Goal: Task Accomplishment & Management: Use online tool/utility

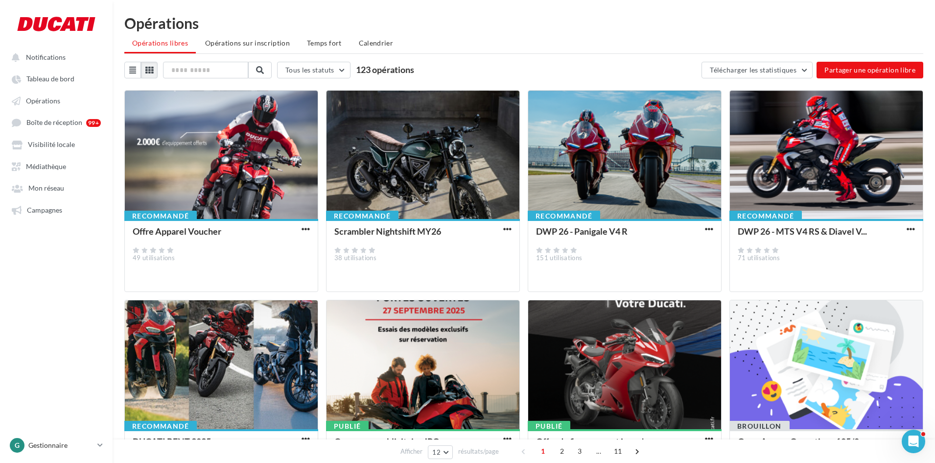
click at [475, 20] on div "Opérations" at bounding box center [523, 23] width 799 height 15
click at [135, 71] on icon at bounding box center [132, 70] width 7 height 8
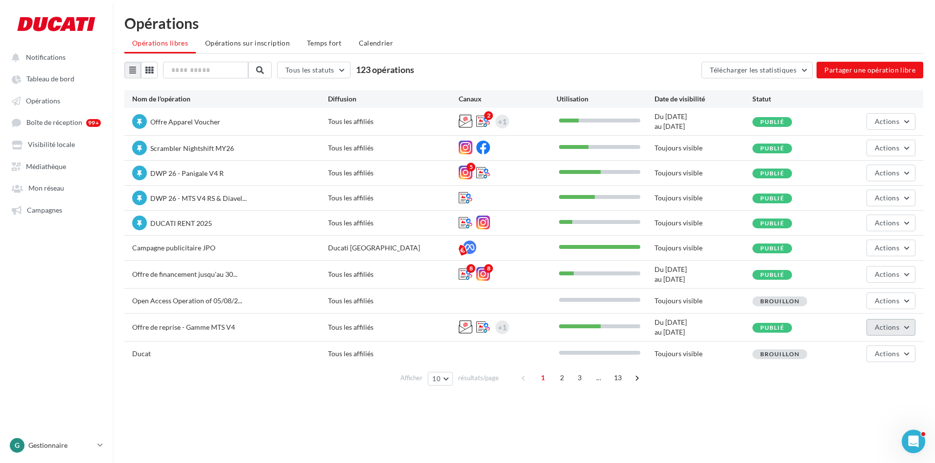
click at [880, 329] on span "Actions" at bounding box center [887, 327] width 24 height 8
click at [863, 183] on button "Editer" at bounding box center [867, 176] width 98 height 25
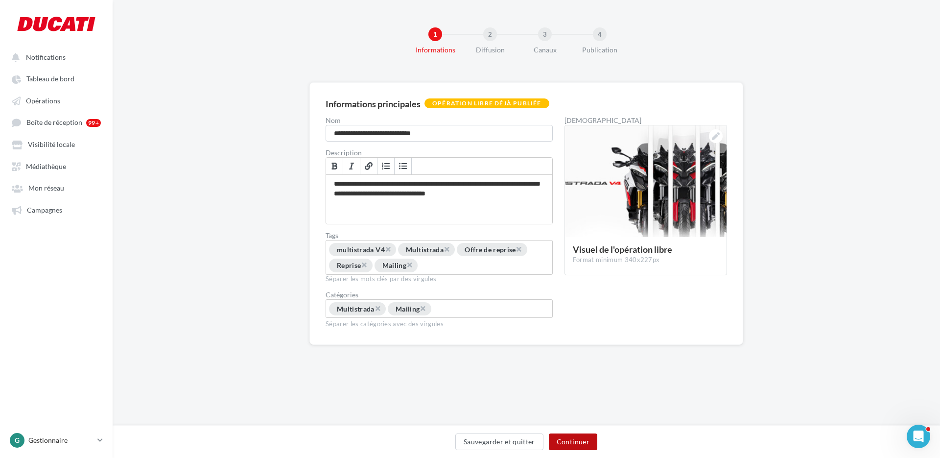
click at [587, 437] on button "Continuer" at bounding box center [573, 441] width 48 height 17
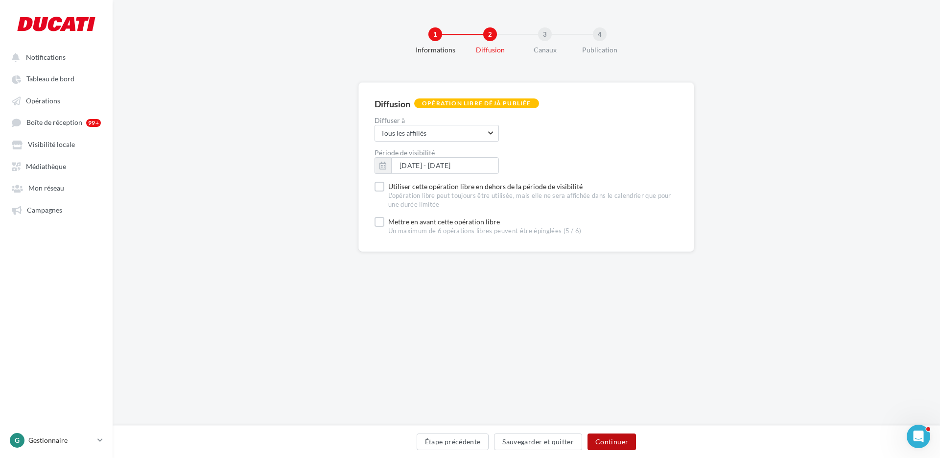
click at [619, 440] on button "Continuer" at bounding box center [612, 441] width 48 height 17
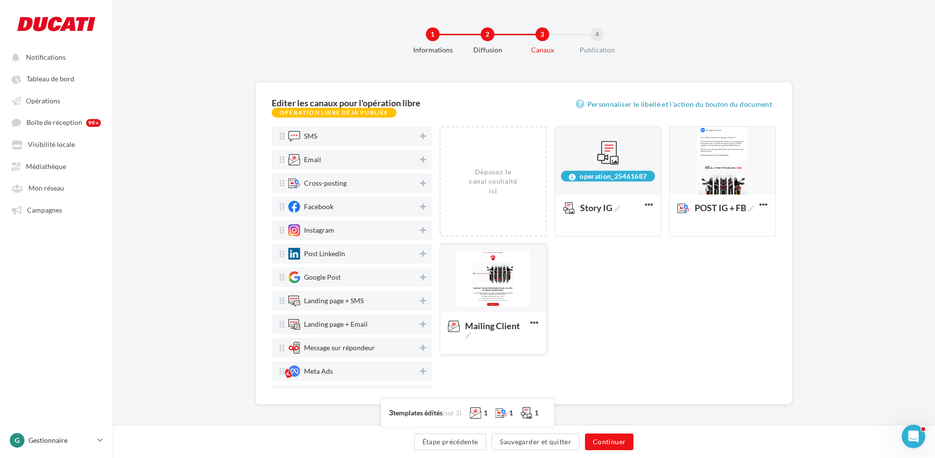
click at [501, 278] on div at bounding box center [493, 279] width 106 height 69
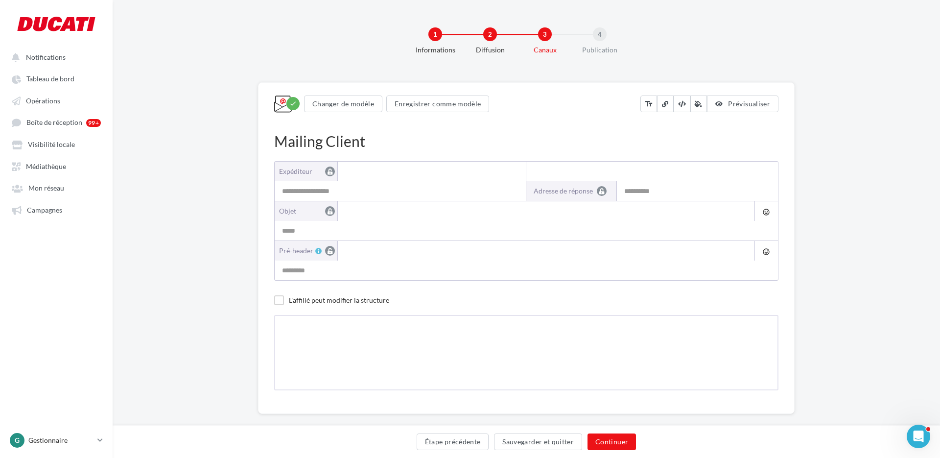
type input "**********"
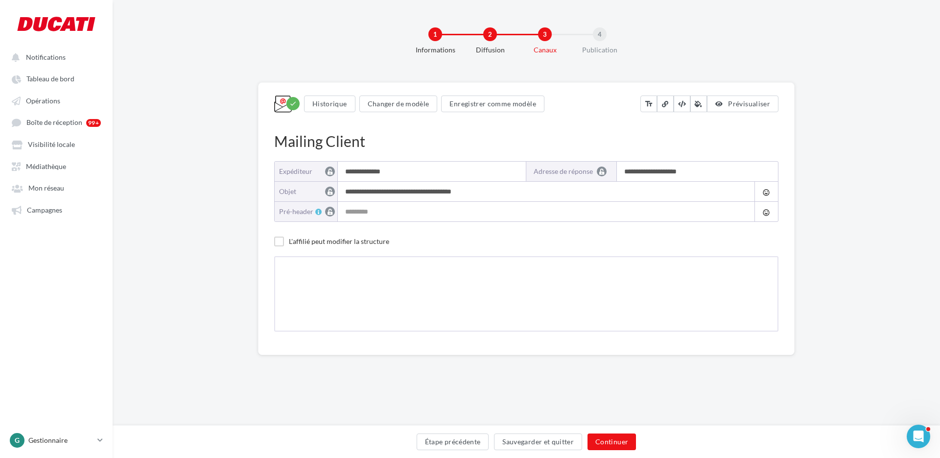
type input "**********"
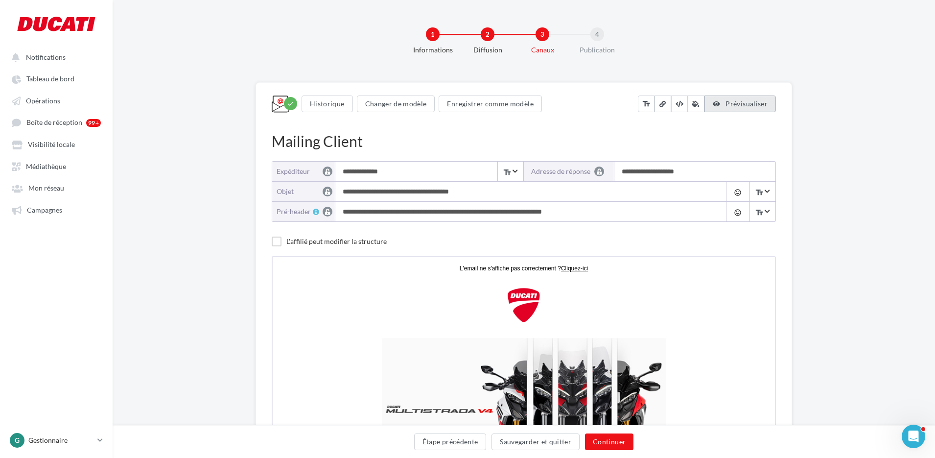
click at [736, 107] on span "Prévisualiser" at bounding box center [747, 103] width 42 height 8
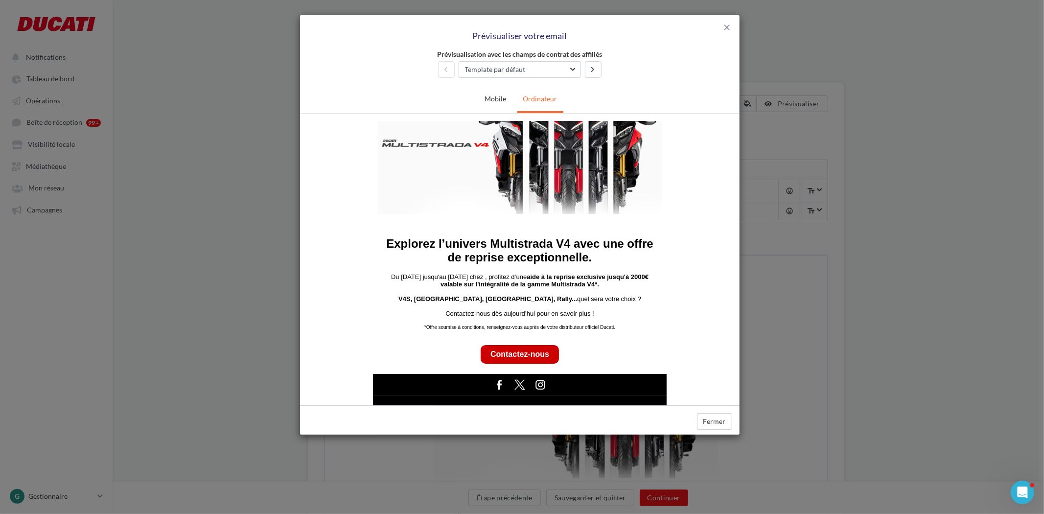
scroll to position [159, 0]
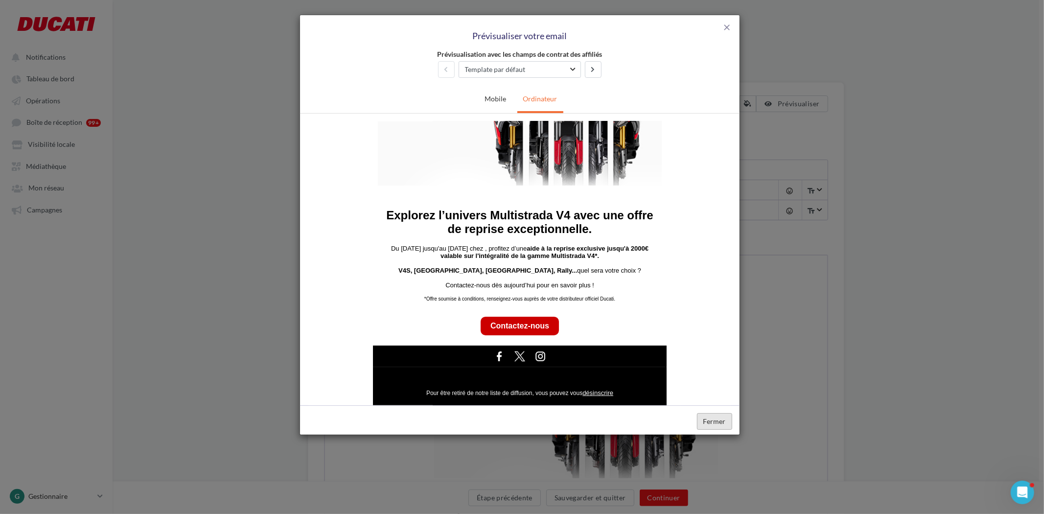
click at [713, 413] on button "Fermer" at bounding box center [714, 421] width 35 height 17
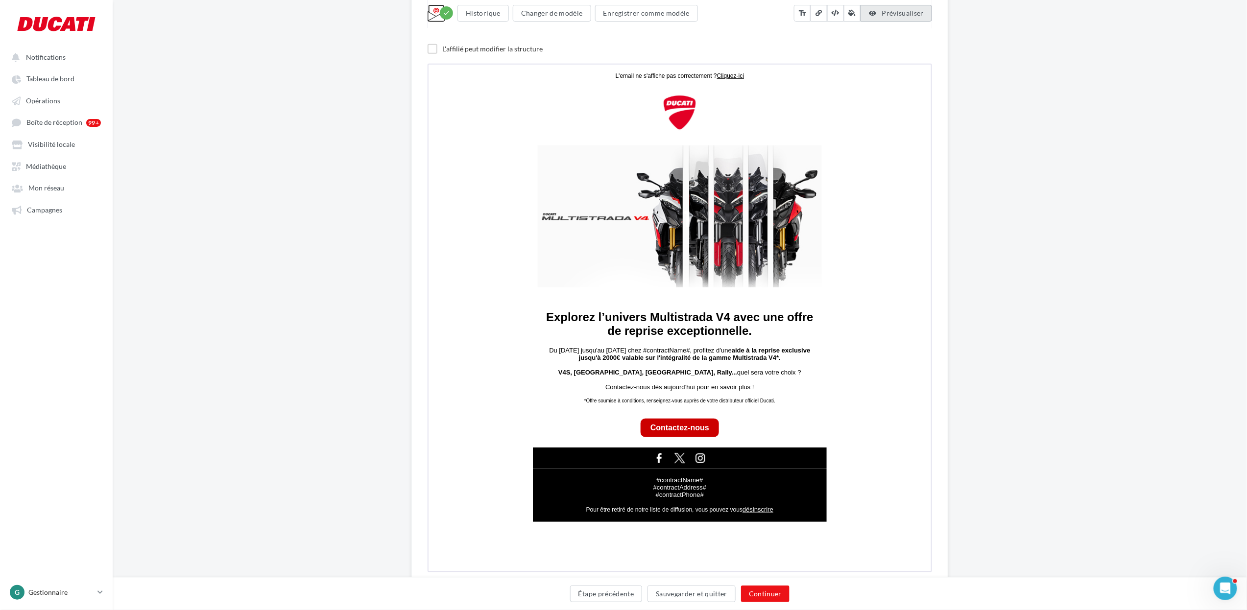
scroll to position [223, 0]
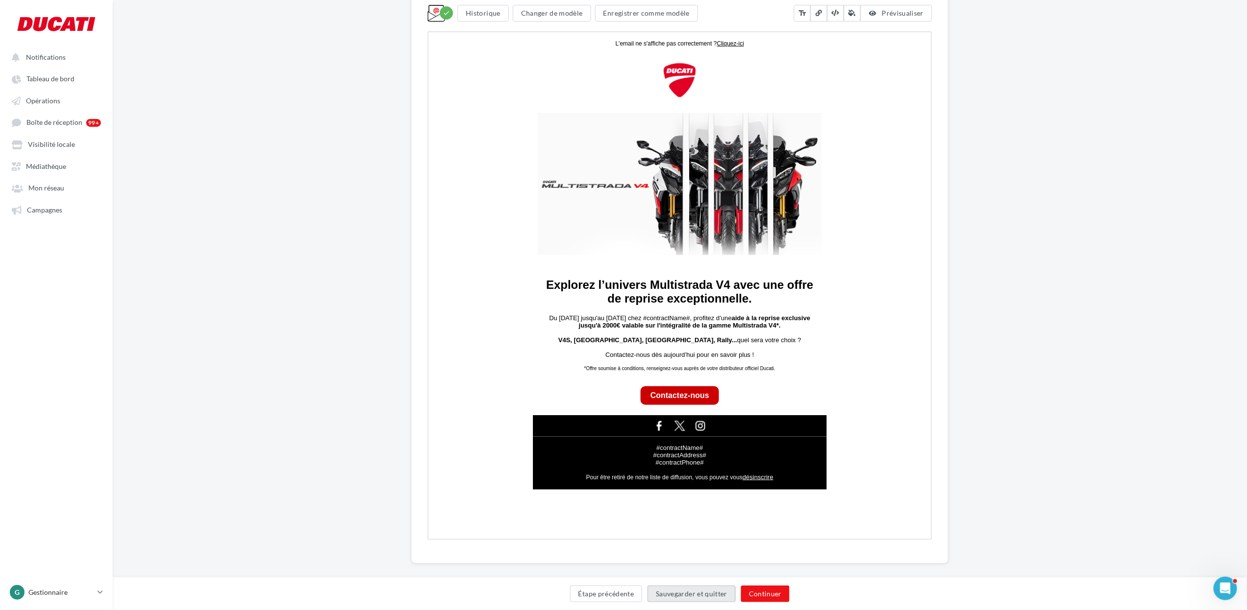
click at [701, 462] on button "Sauvegarder et quitter" at bounding box center [691, 594] width 88 height 17
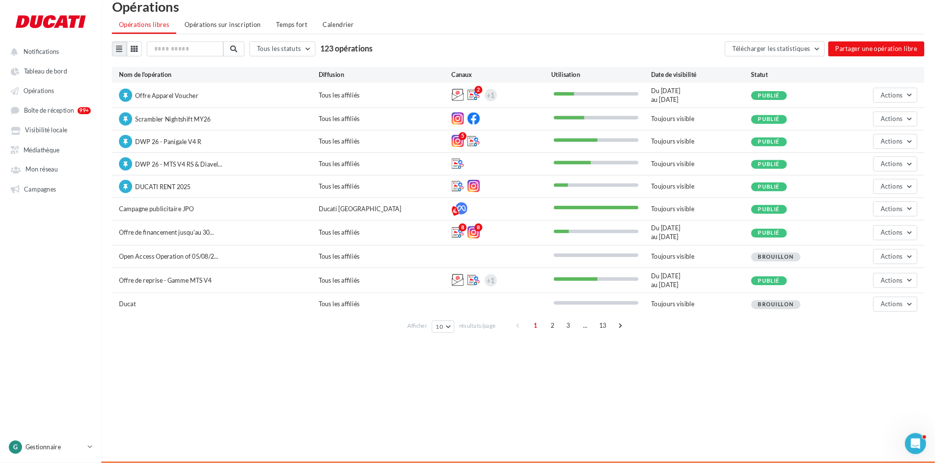
scroll to position [16, 0]
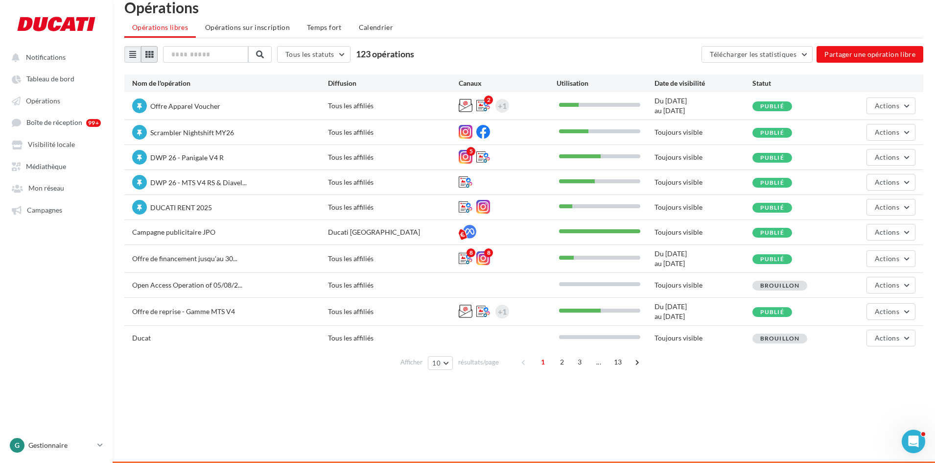
click at [157, 57] on button at bounding box center [149, 54] width 17 height 17
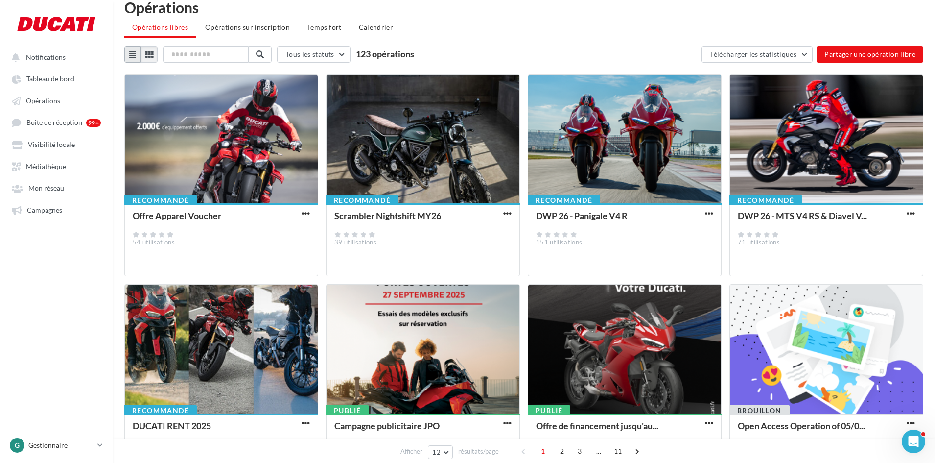
click at [135, 55] on icon at bounding box center [132, 54] width 7 height 8
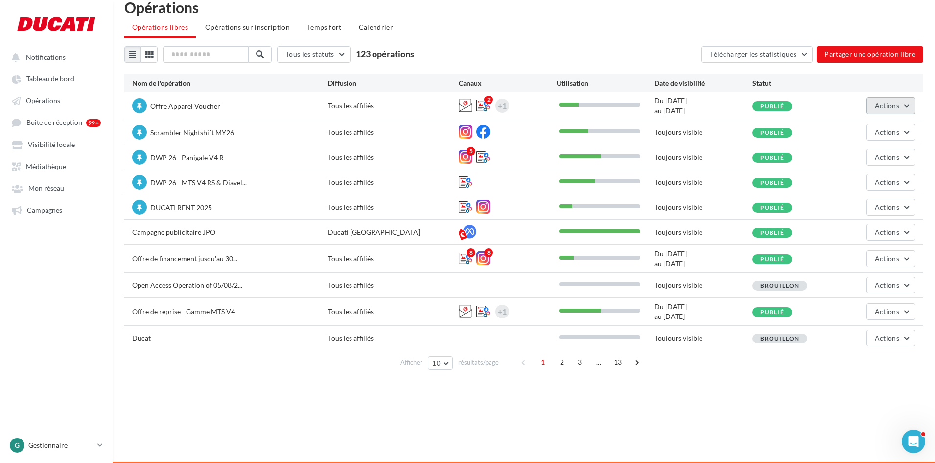
click at [878, 106] on span "Actions" at bounding box center [887, 105] width 24 height 8
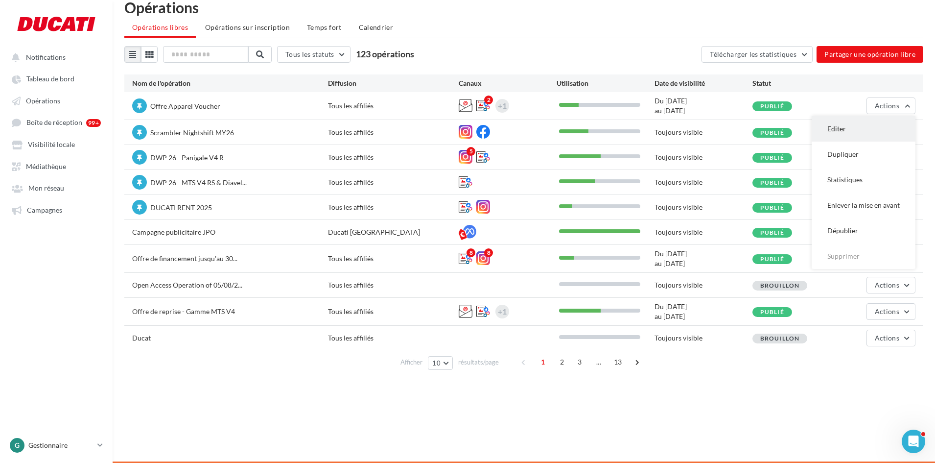
click at [843, 133] on button "Editer" at bounding box center [864, 128] width 104 height 25
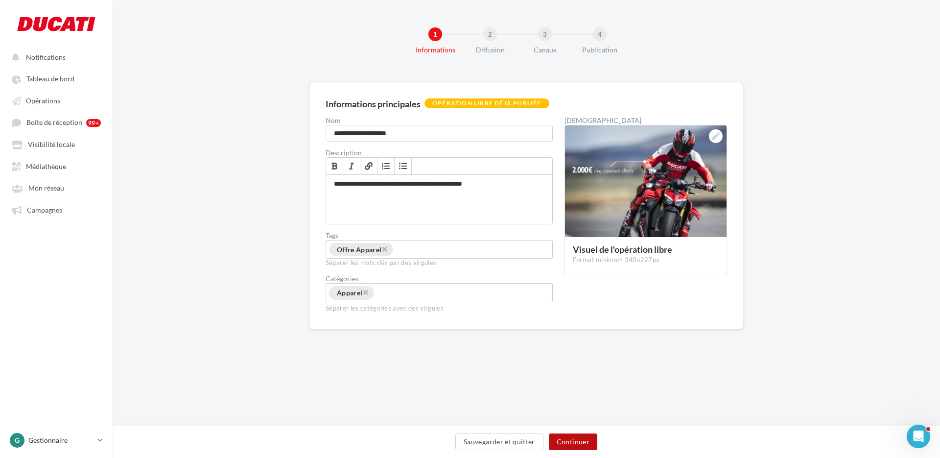
click at [584, 443] on button "Continuer" at bounding box center [573, 441] width 48 height 17
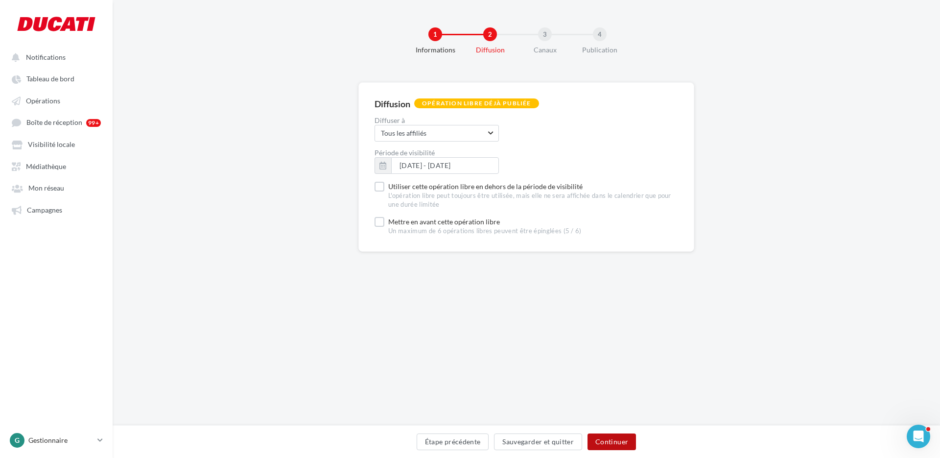
click at [624, 440] on button "Continuer" at bounding box center [612, 441] width 48 height 17
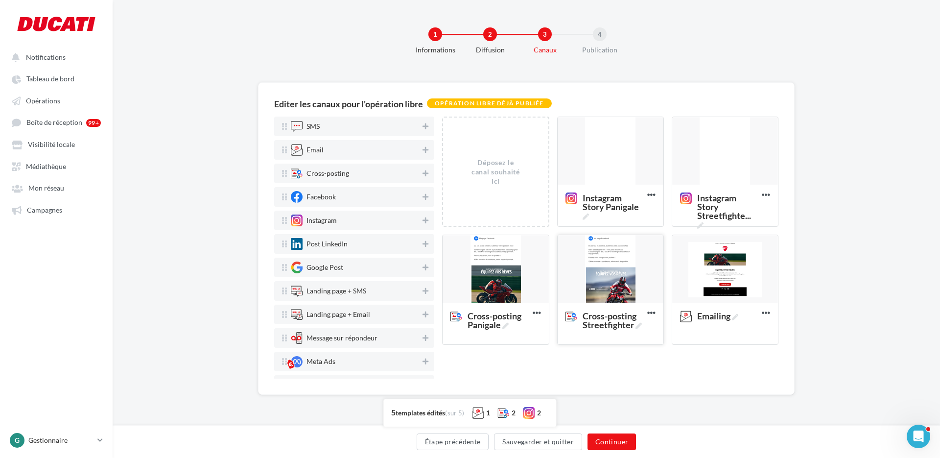
click at [608, 273] on div at bounding box center [611, 269] width 106 height 69
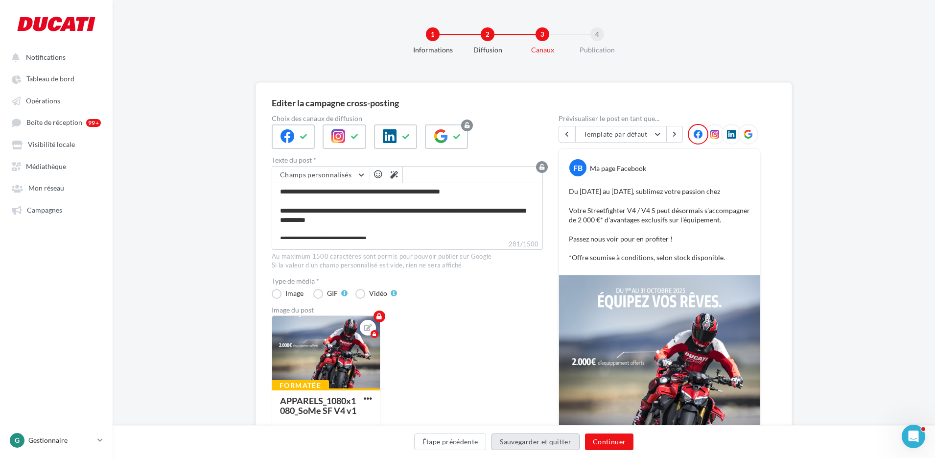
click at [526, 444] on button "Sauvegarder et quitter" at bounding box center [536, 441] width 88 height 17
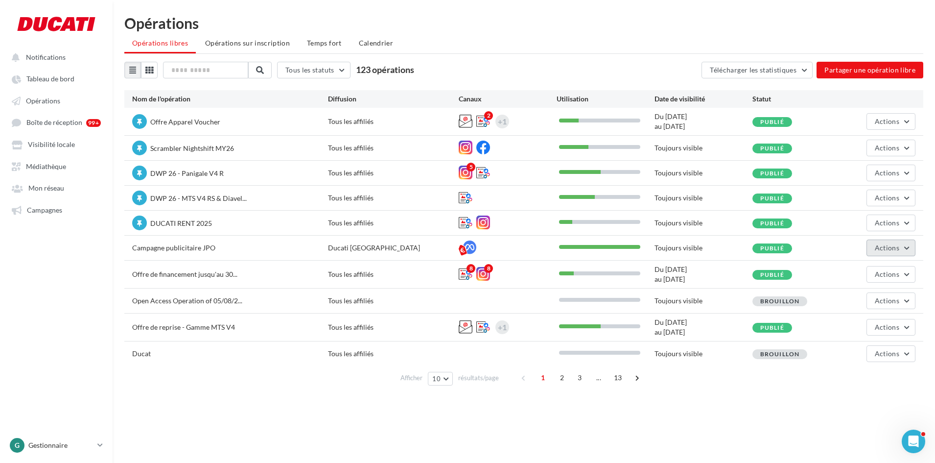
click at [899, 248] on span "Actions" at bounding box center [887, 247] width 24 height 8
click at [848, 273] on button "Editer" at bounding box center [867, 270] width 98 height 25
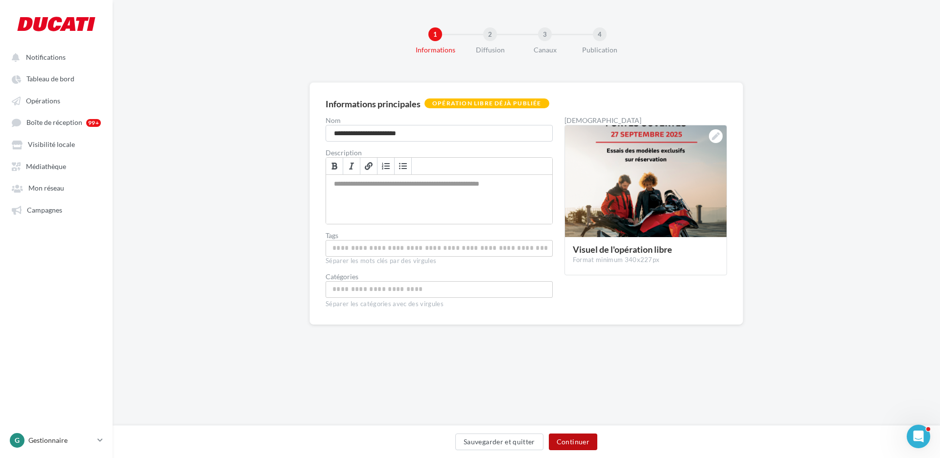
click at [594, 441] on button "Continuer" at bounding box center [573, 441] width 48 height 17
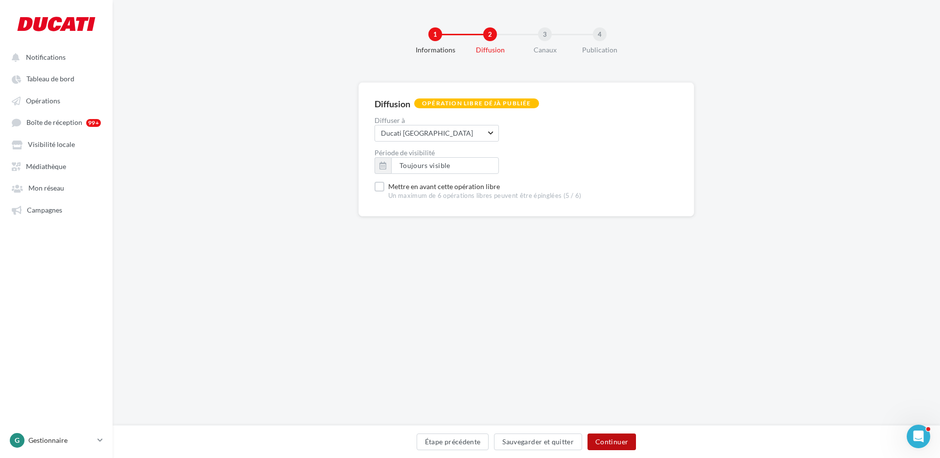
click at [631, 443] on button "Continuer" at bounding box center [612, 441] width 48 height 17
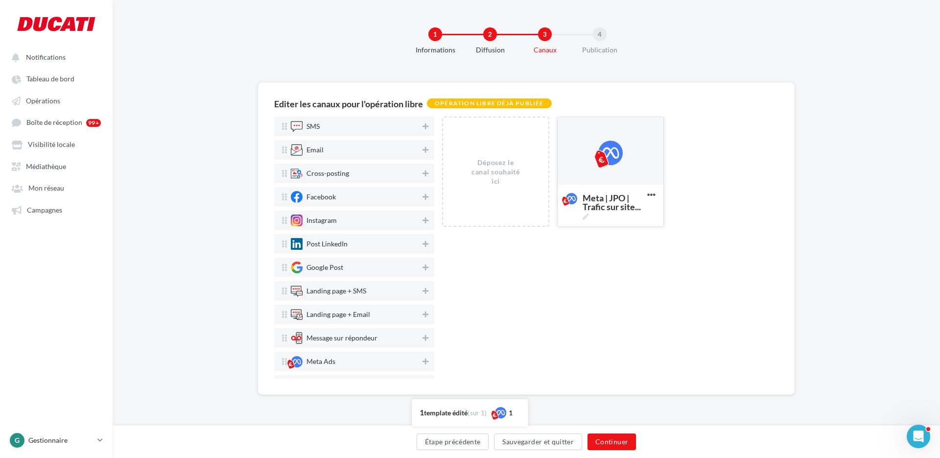
click at [613, 160] on div at bounding box center [610, 151] width 24 height 24
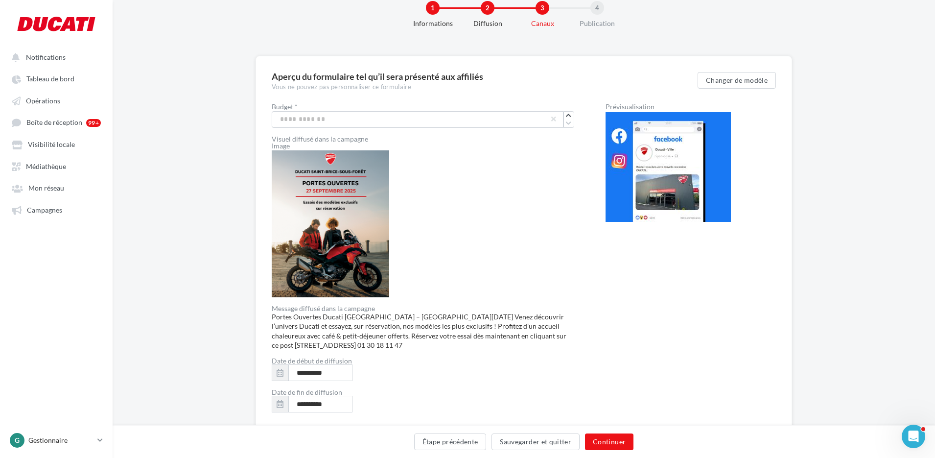
scroll to position [49, 0]
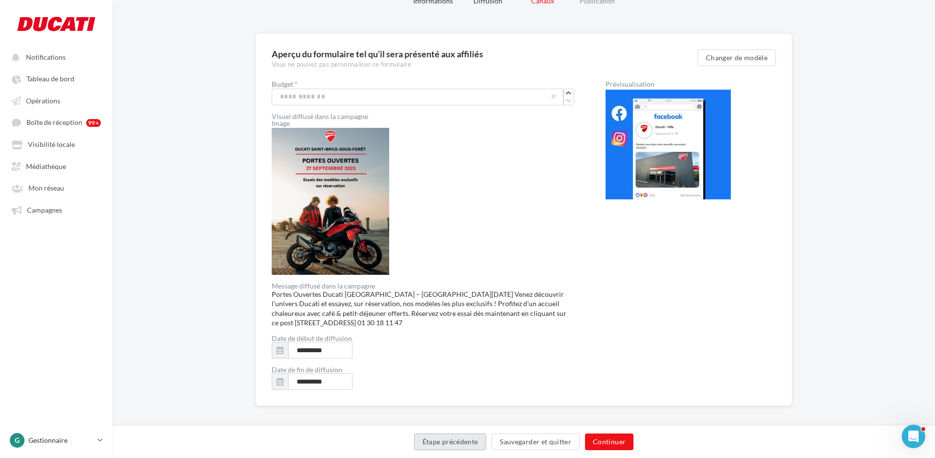
click at [453, 437] on button "Étape précédente" at bounding box center [450, 441] width 72 height 17
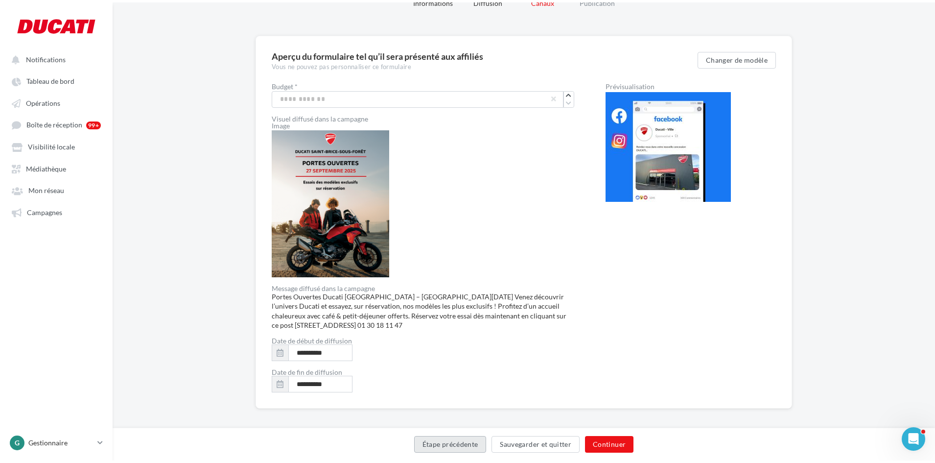
scroll to position [0, 0]
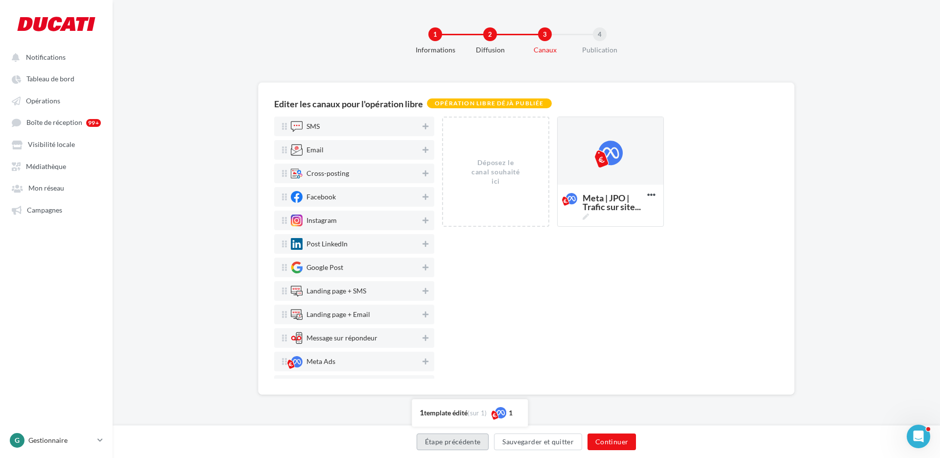
click at [454, 442] on button "Étape précédente" at bounding box center [453, 441] width 72 height 17
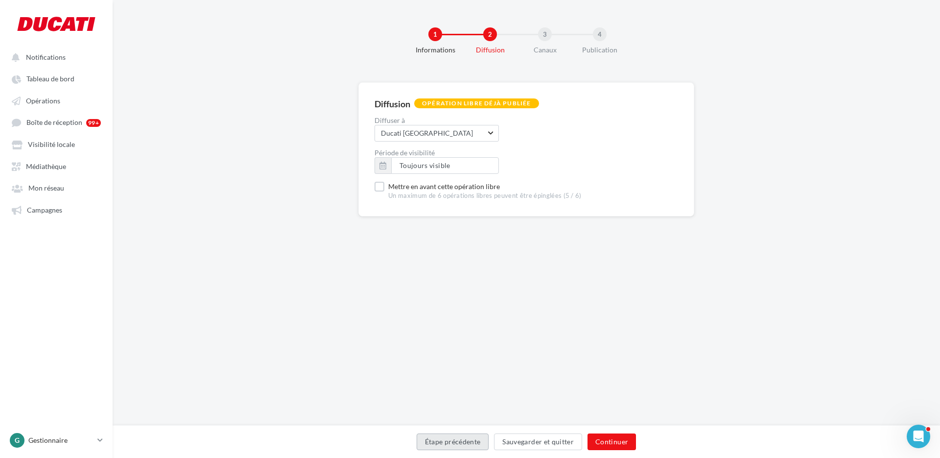
click at [454, 442] on button "Étape précédente" at bounding box center [453, 441] width 72 height 17
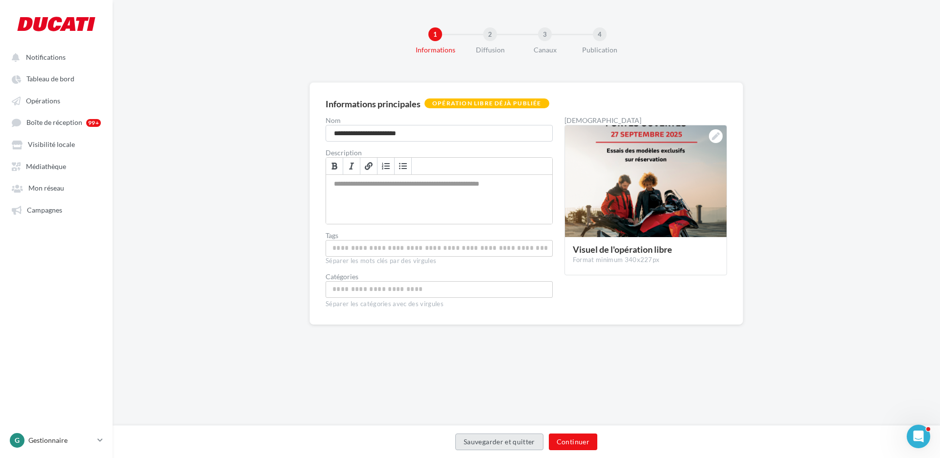
click at [486, 443] on button "Sauvegarder et quitter" at bounding box center [499, 441] width 88 height 17
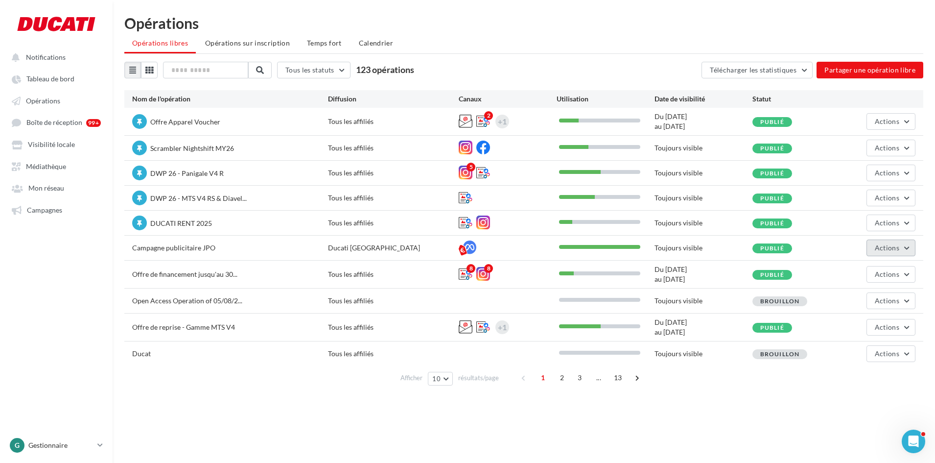
click at [883, 245] on span "Actions" at bounding box center [887, 247] width 24 height 8
click at [867, 317] on button "Statistiques" at bounding box center [867, 321] width 98 height 25
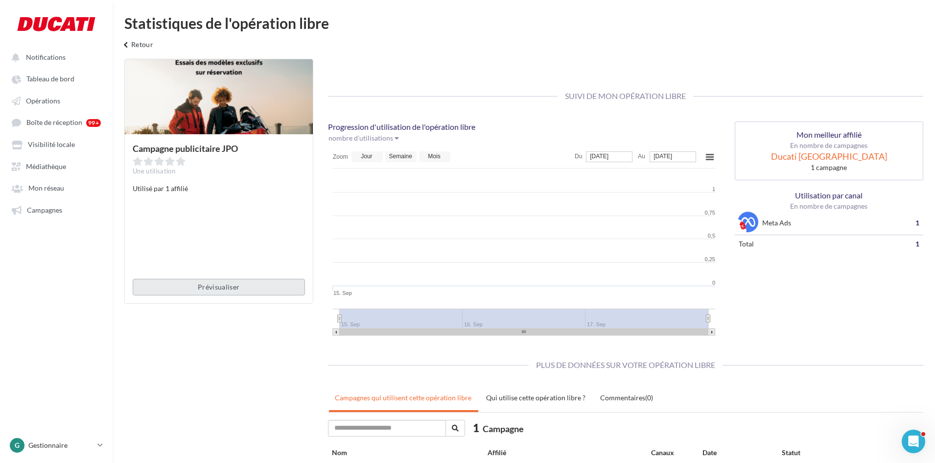
click at [272, 293] on button "Prévisualiser" at bounding box center [219, 287] width 172 height 17
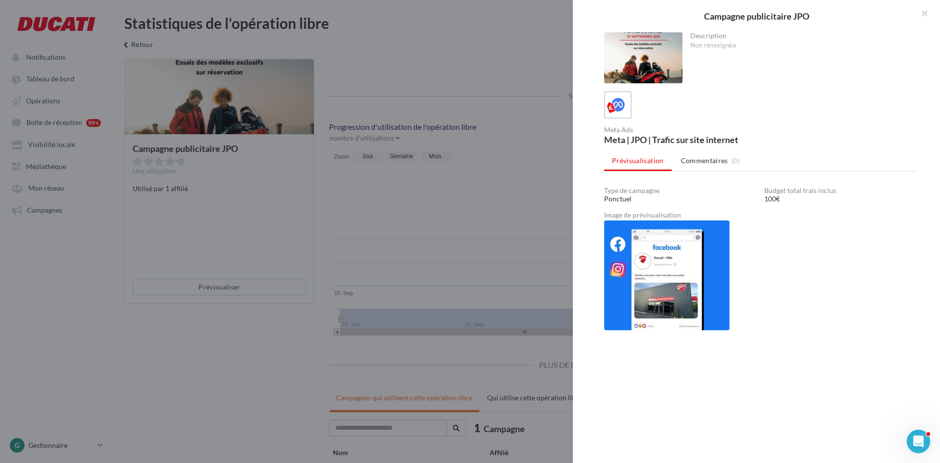
click at [443, 183] on div at bounding box center [470, 231] width 940 height 463
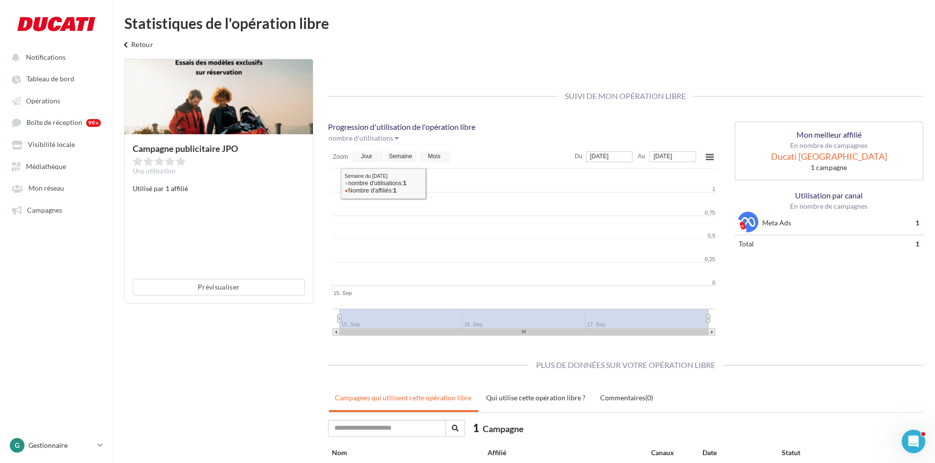
click at [271, 102] on div at bounding box center [219, 97] width 188 height 76
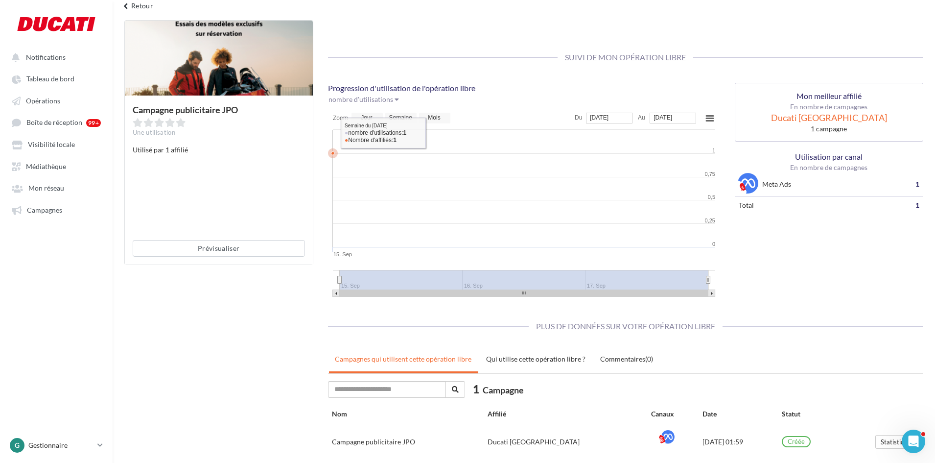
scroll to position [77, 0]
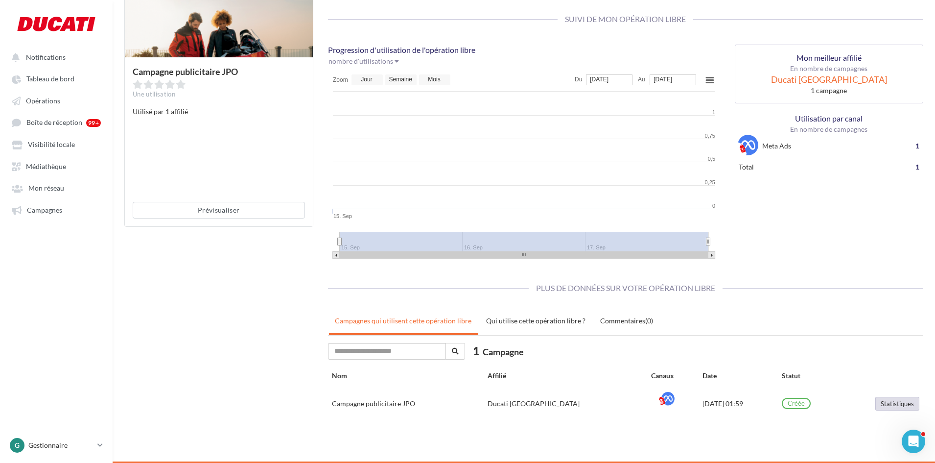
click at [894, 404] on button "Statistiques" at bounding box center [898, 404] width 44 height 14
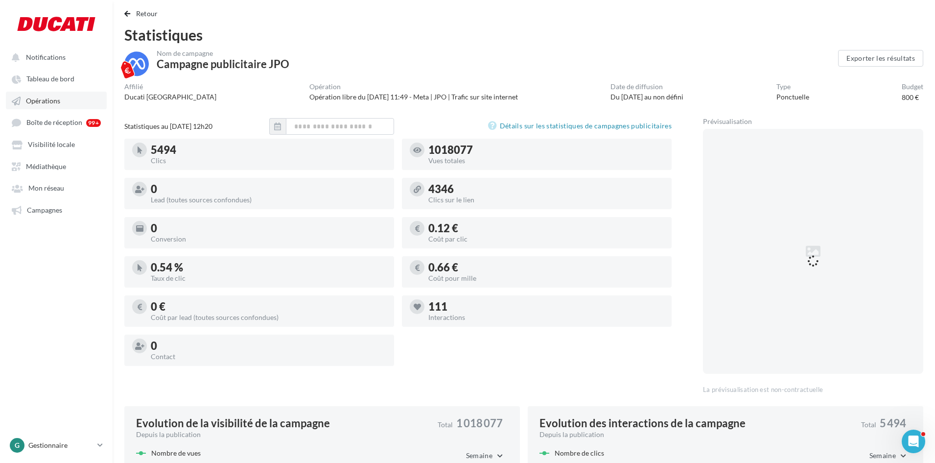
click at [56, 106] on link "Opérations" at bounding box center [56, 101] width 101 height 18
